Goal: Information Seeking & Learning: Learn about a topic

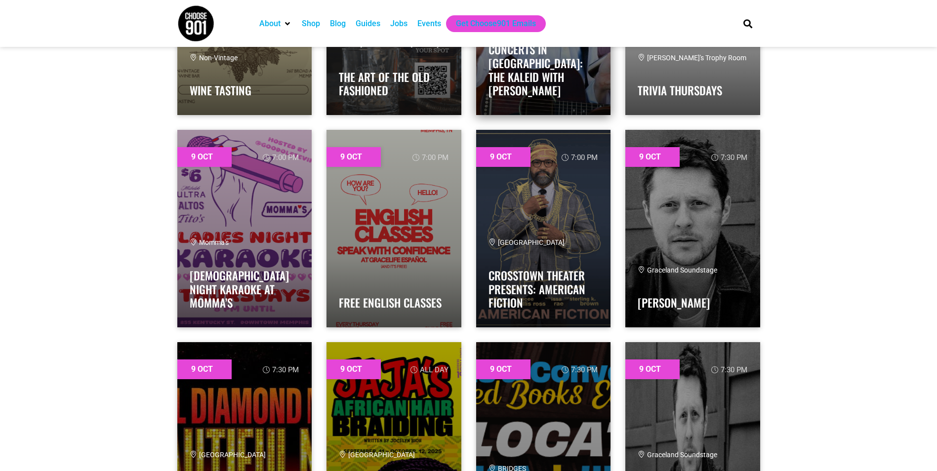
scroll to position [1334, 0]
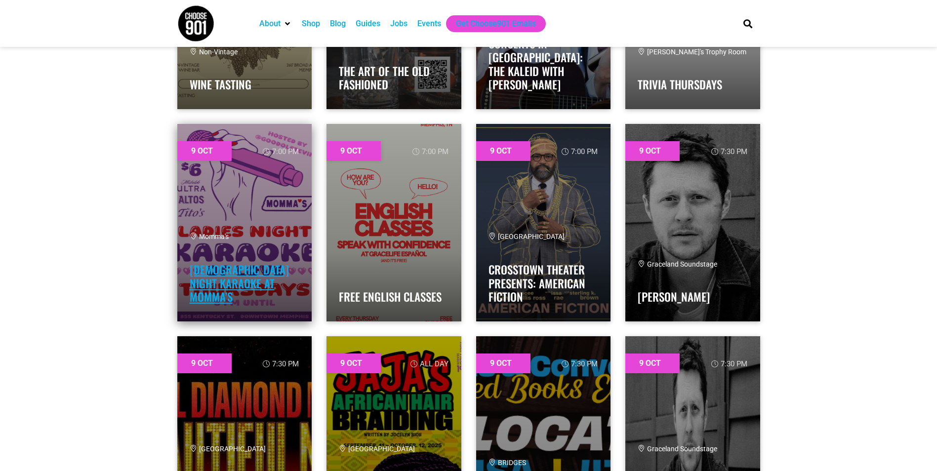
click at [266, 279] on link "Ladies Night Karaoke at Momma’s" at bounding box center [239, 283] width 99 height 44
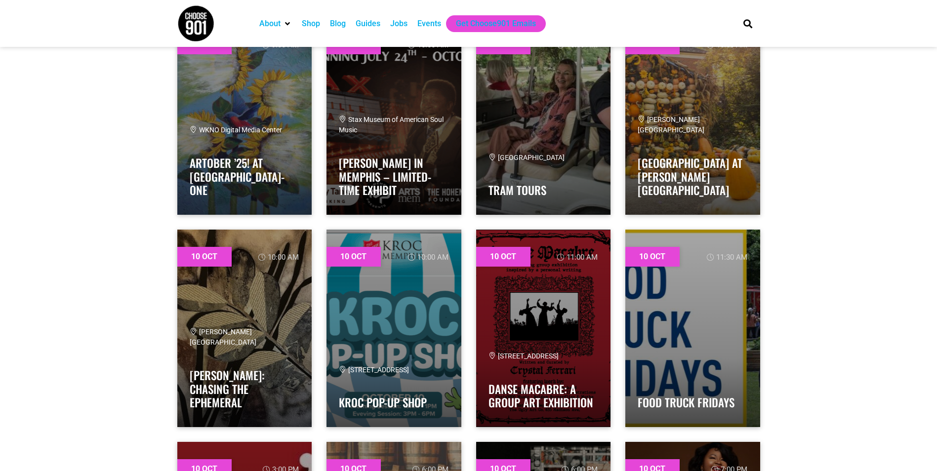
scroll to position [2322, 0]
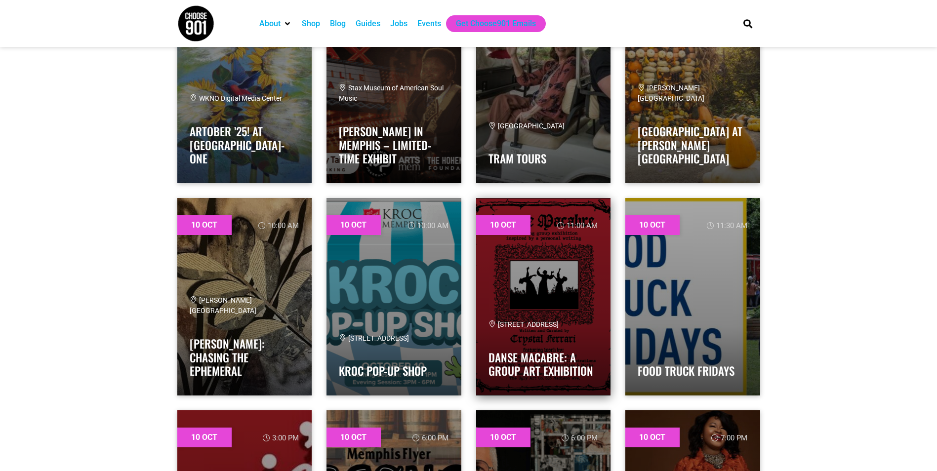
click at [541, 308] on link at bounding box center [543, 297] width 135 height 198
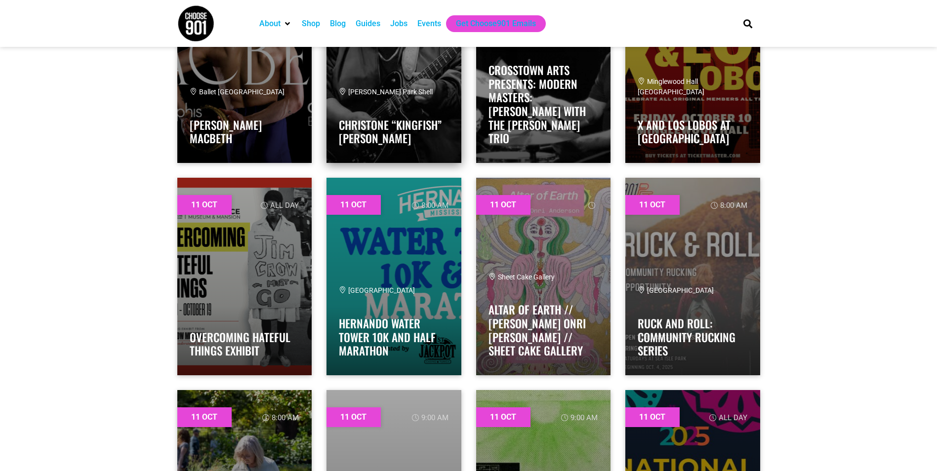
scroll to position [3211, 0]
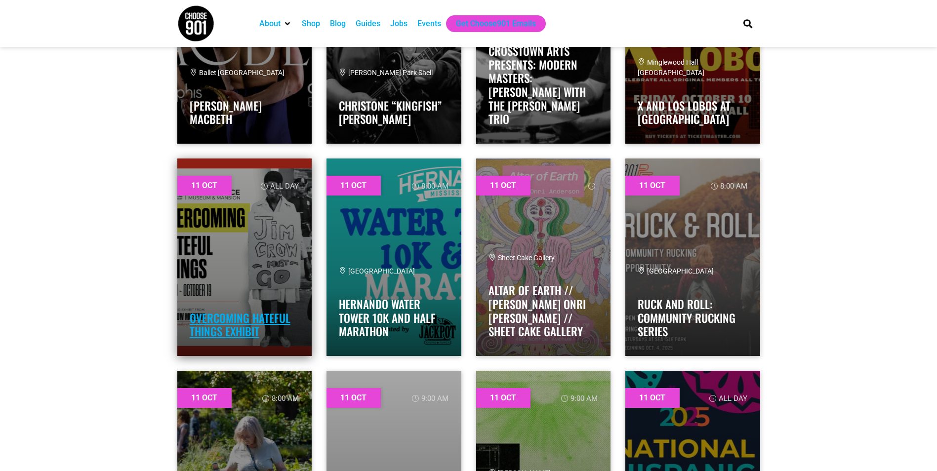
click at [275, 320] on link "Overcoming Hateful Things Exhibit" at bounding box center [240, 325] width 101 height 31
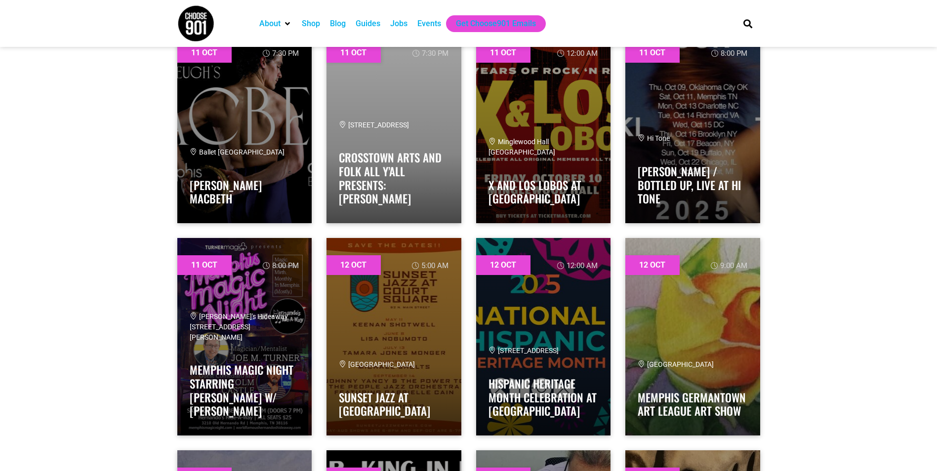
scroll to position [5681, 0]
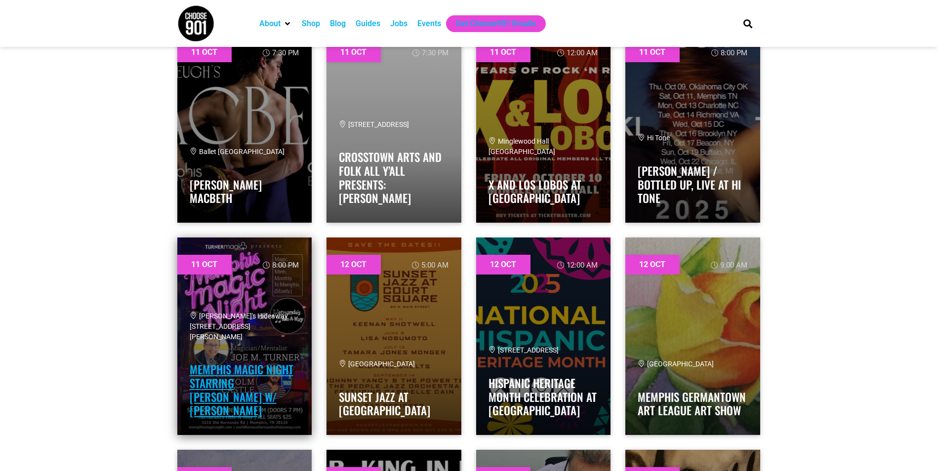
click at [252, 369] on link "Memphis Magic Night starring Joe M. Turner w/ Malcolm Castle" at bounding box center [242, 390] width 104 height 58
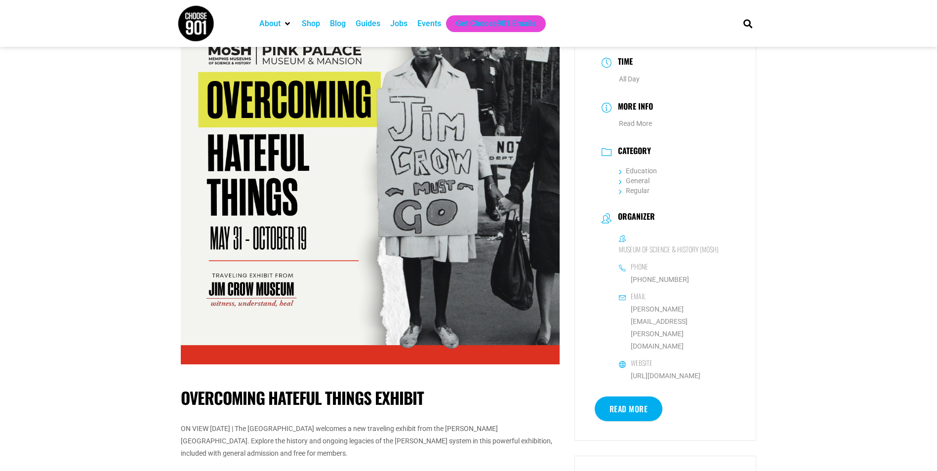
scroll to position [247, 0]
